Goal: Task Accomplishment & Management: Manage account settings

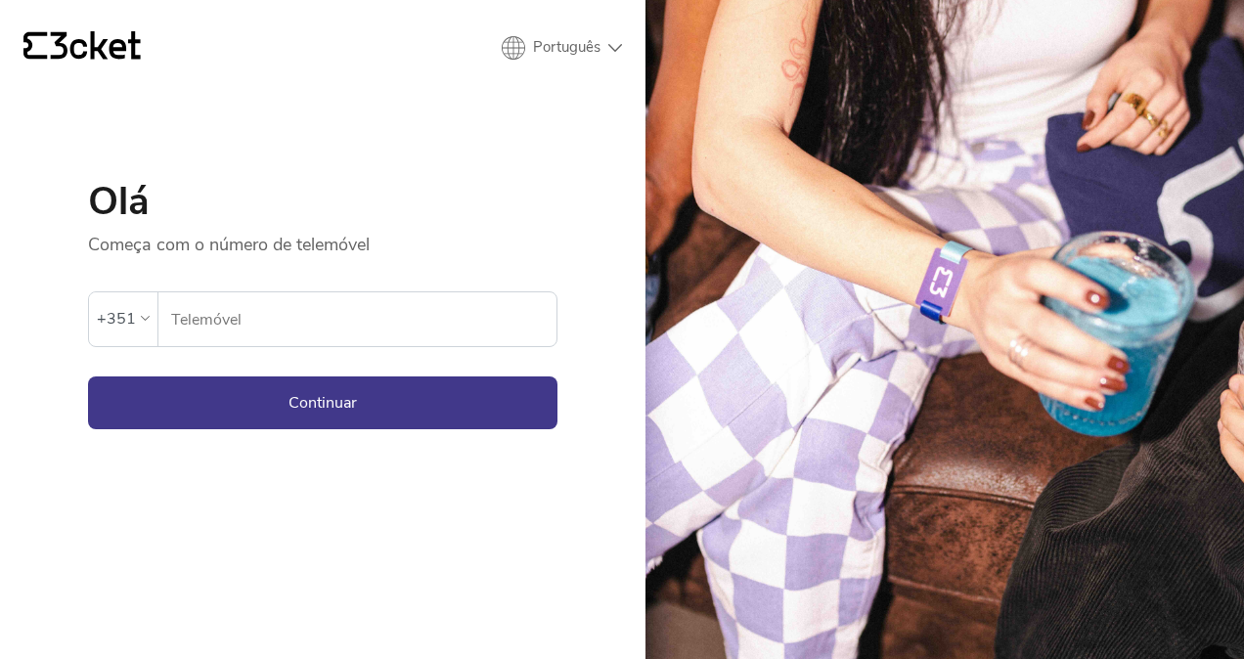
click at [290, 318] on input "Telemóvel" at bounding box center [363, 319] width 386 height 54
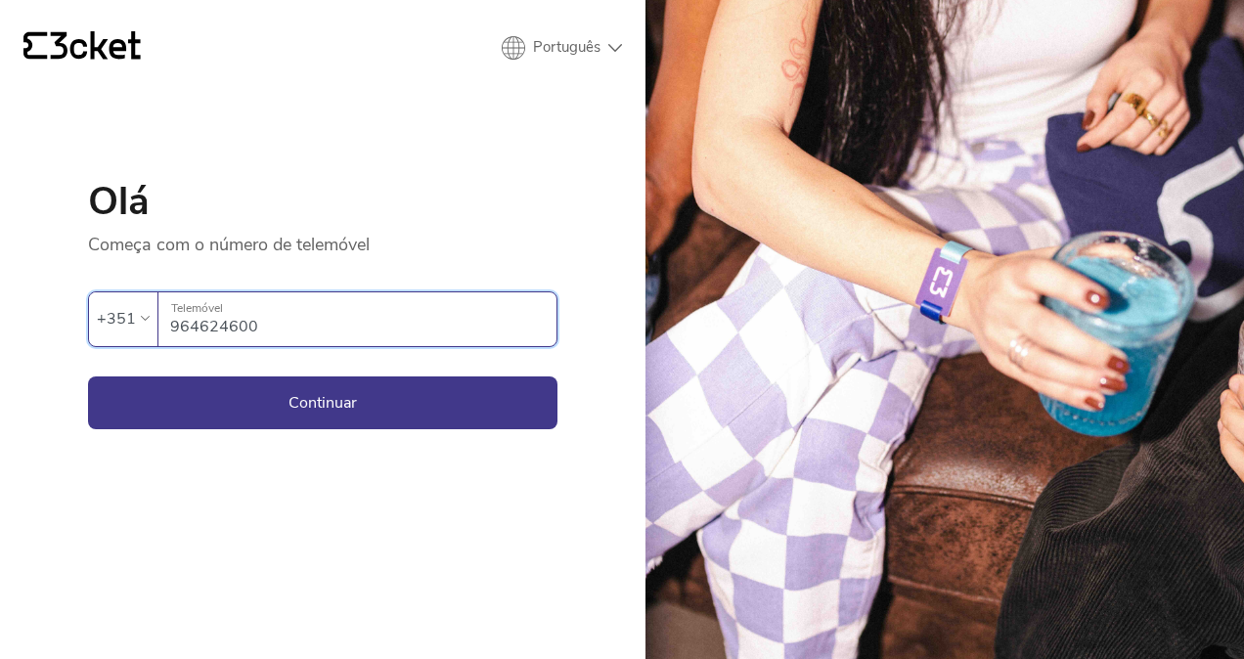
type input "964624600"
click at [88, 376] on button "Continuar" at bounding box center [322, 402] width 469 height 53
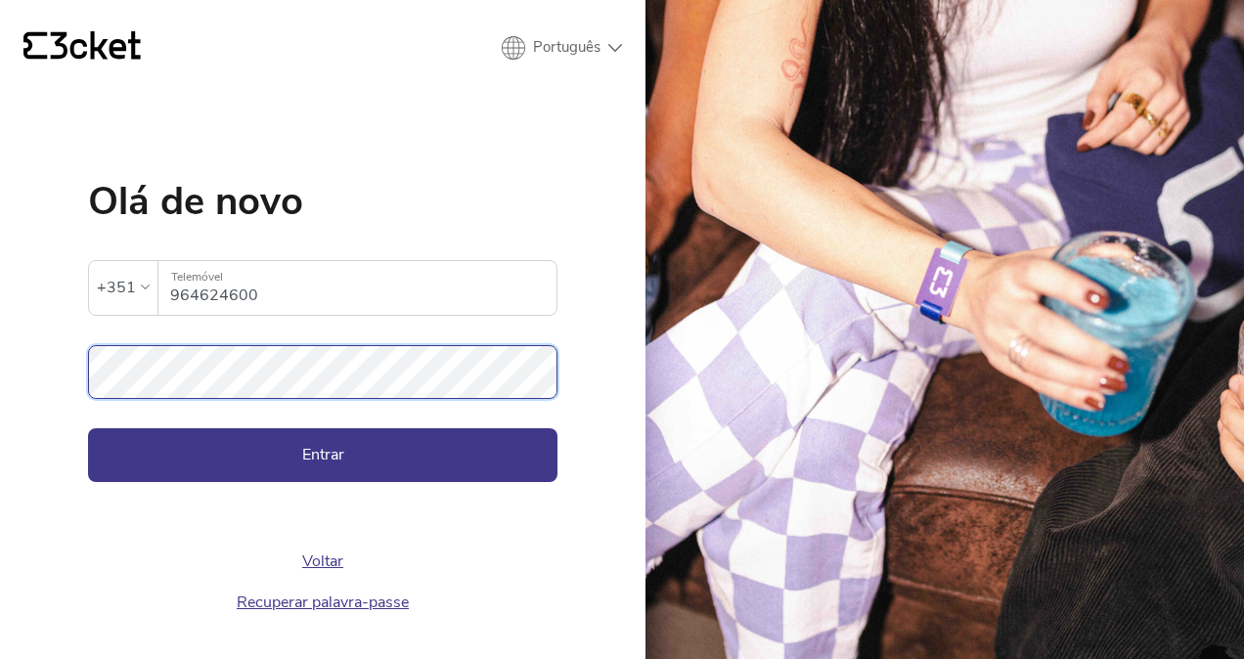
click at [88, 428] on button "Entrar" at bounding box center [322, 454] width 469 height 53
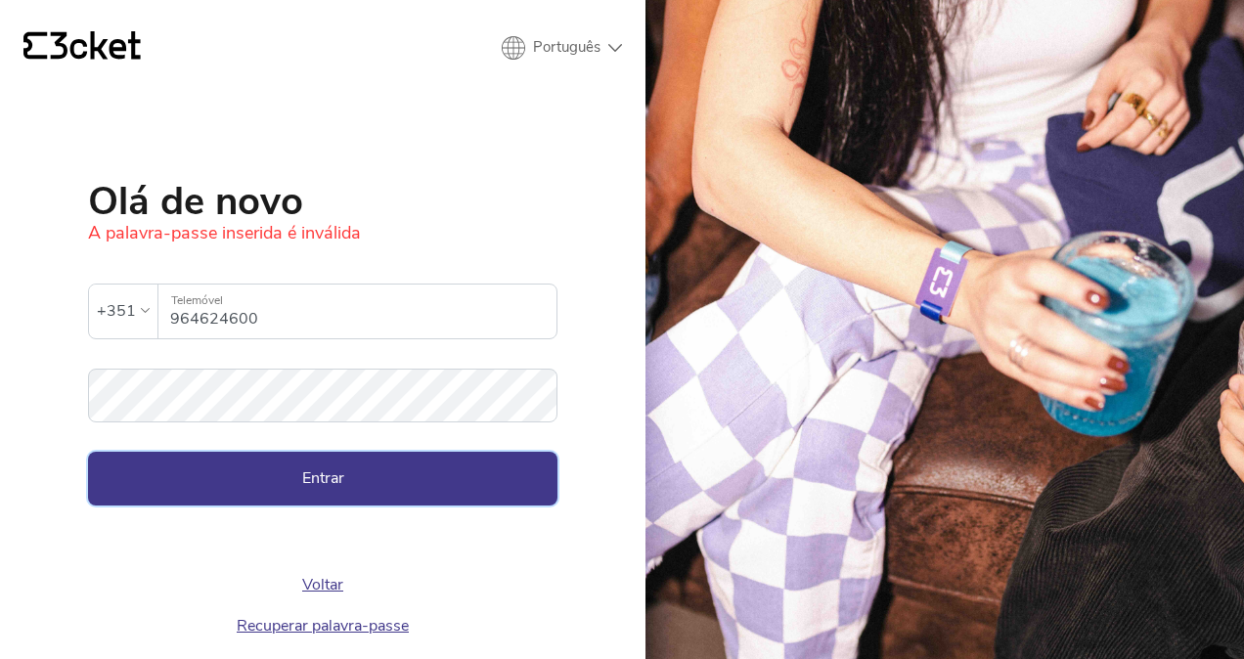
click at [288, 493] on button "Entrar" at bounding box center [322, 478] width 469 height 53
